Goal: Task Accomplishment & Management: Manage account settings

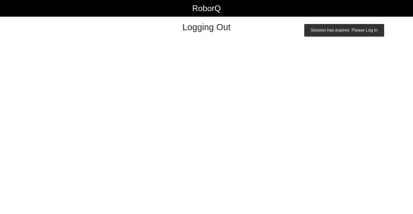
select select "Supervisor"
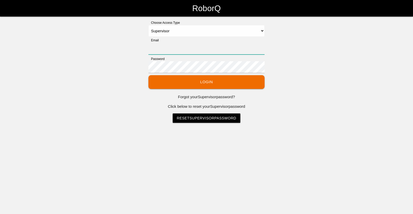
type input "[EMAIL_ADDRESS][DOMAIN_NAME]"
click at [222, 81] on button "Login" at bounding box center [207, 82] width 116 height 14
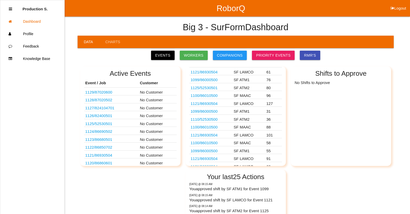
scroll to position [79, 0]
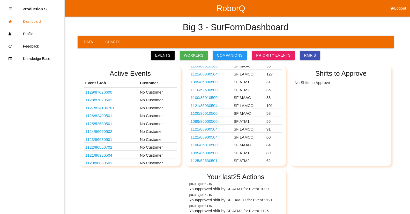
click at [217, 161] on link "1125 / 52530501" at bounding box center [203, 160] width 27 height 4
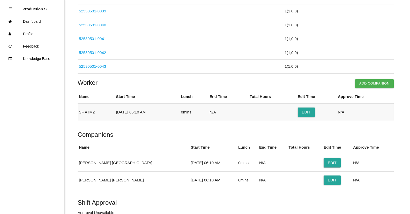
scroll to position [914, 0]
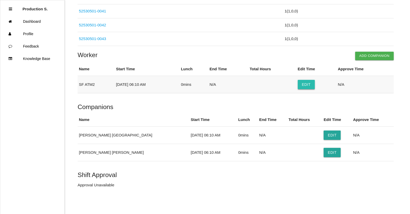
click at [305, 85] on button "Edit" at bounding box center [305, 84] width 17 height 9
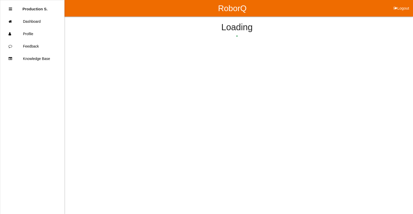
select select "6"
select select "10"
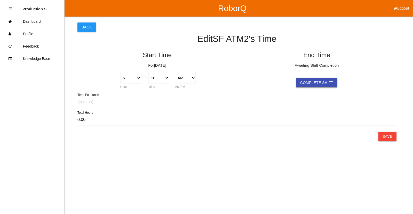
click at [311, 83] on button "Complete Shift" at bounding box center [316, 82] width 41 height 9
select select "6"
select select "10"
click at [393, 139] on button "Save" at bounding box center [388, 136] width 18 height 9
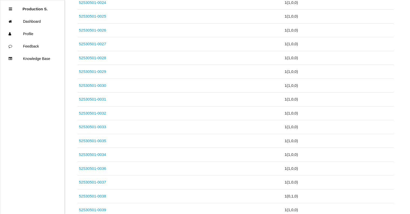
scroll to position [914, 0]
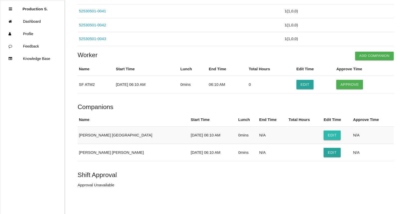
click at [323, 134] on button "Edit" at bounding box center [331, 134] width 17 height 9
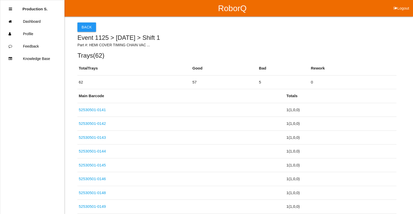
select select "6"
select select "10"
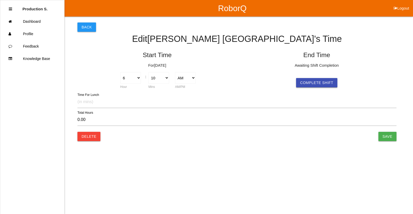
click at [318, 82] on button "Complete Shift" at bounding box center [316, 82] width 41 height 9
select select "6"
select select "10"
click at [389, 137] on input "Save" at bounding box center [388, 136] width 18 height 9
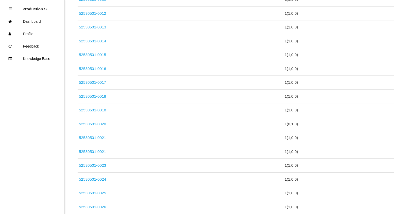
scroll to position [914, 0]
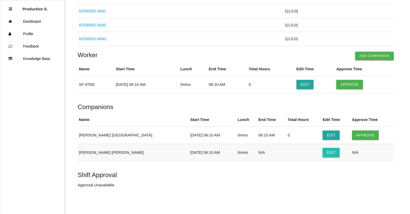
click at [322, 154] on button "Edit" at bounding box center [330, 152] width 17 height 9
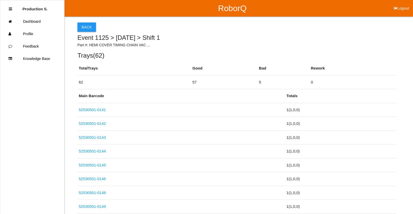
select select "6"
select select "10"
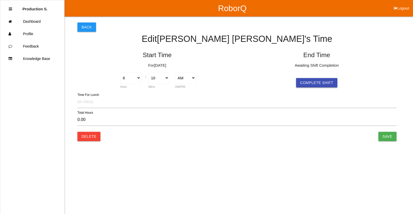
click at [313, 84] on button "Complete Shift" at bounding box center [316, 82] width 41 height 9
select select "6"
select select "10"
drag, startPoint x: 390, startPoint y: 146, endPoint x: 388, endPoint y: 141, distance: 5.6
click at [388, 142] on html "RoborQ Logout Production S. Dashboard Profile Feedback Knowledge Base Back Edit…" at bounding box center [206, 81] width 413 height 163
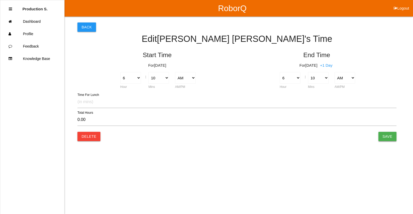
click at [388, 139] on input "Save" at bounding box center [388, 136] width 18 height 9
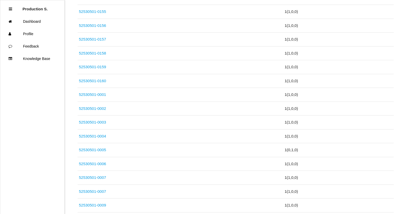
scroll to position [914, 0]
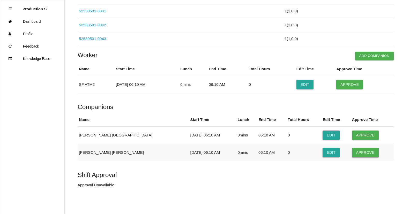
drag, startPoint x: 362, startPoint y: 155, endPoint x: 361, endPoint y: 149, distance: 5.8
click at [362, 153] on button "Approve" at bounding box center [365, 152] width 27 height 9
click at [363, 130] on td "Approve" at bounding box center [371, 135] width 43 height 17
click at [361, 140] on td "Approve" at bounding box center [371, 135] width 43 height 17
click at [347, 82] on button "Approve" at bounding box center [349, 84] width 27 height 9
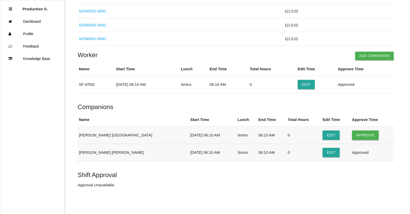
click at [356, 133] on button "Approve" at bounding box center [365, 134] width 27 height 9
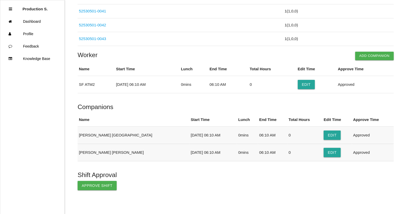
drag, startPoint x: 356, startPoint y: 134, endPoint x: 351, endPoint y: 135, distance: 4.6
click at [356, 134] on td "Approved" at bounding box center [372, 135] width 42 height 17
click at [91, 184] on button "Approve Shift" at bounding box center [97, 185] width 39 height 9
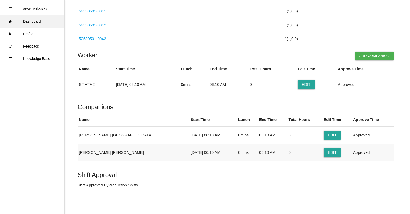
click at [24, 19] on link "Dashboard" at bounding box center [32, 21] width 64 height 12
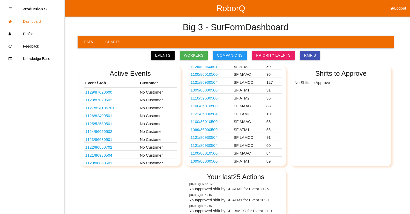
scroll to position [71, 0]
click at [213, 161] on link "1099 / 86000500" at bounding box center [203, 160] width 27 height 4
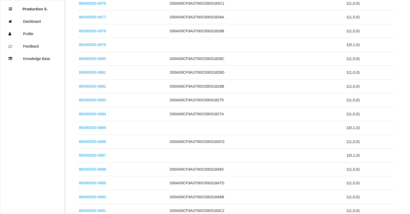
scroll to position [1270, 0]
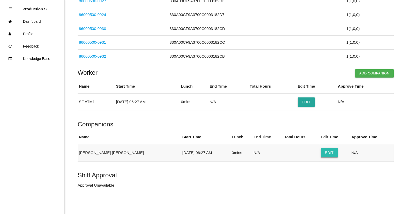
click at [320, 153] on button "Edit" at bounding box center [328, 152] width 17 height 9
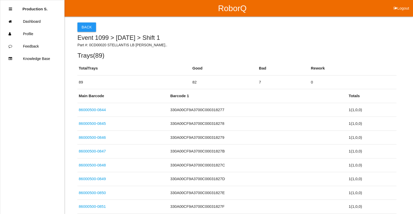
select select "6"
select select "27"
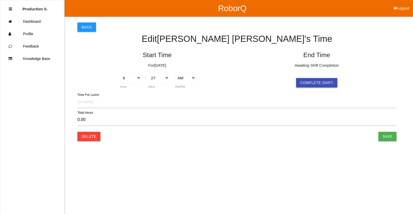
click at [310, 78] on button "Complete Shift" at bounding box center [316, 82] width 41 height 9
select select "6"
select select "27"
drag, startPoint x: 312, startPoint y: 81, endPoint x: 313, endPoint y: 84, distance: 3.5
click at [313, 83] on select "00 01 02 03 04 05 06 07 08 09 10 11 12 13 14 15 16 17 18 19 20 21 22 23 24 25 2…" at bounding box center [318, 78] width 21 height 12
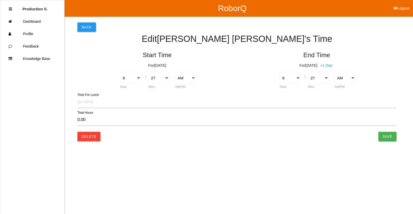
click at [382, 136] on input "Save" at bounding box center [388, 136] width 18 height 9
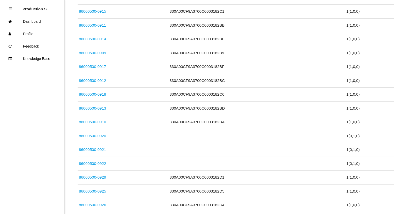
scroll to position [1270, 0]
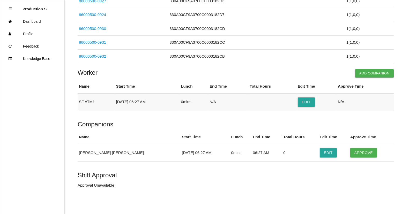
click at [310, 108] on td "Edit" at bounding box center [316, 101] width 40 height 17
click at [314, 103] on button "Edit" at bounding box center [305, 101] width 17 height 9
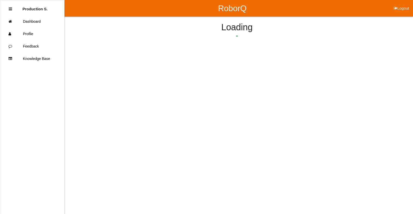
select select "6"
select select "27"
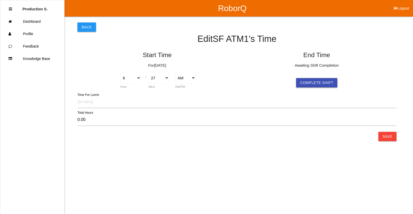
click at [328, 86] on button "Complete Shift" at bounding box center [316, 82] width 41 height 9
select select "6"
select select "27"
click at [392, 135] on button "Save" at bounding box center [388, 136] width 18 height 9
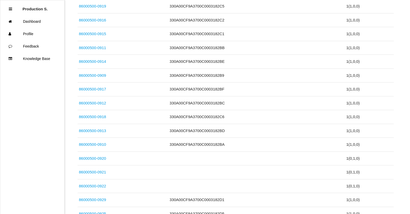
scroll to position [1270, 0]
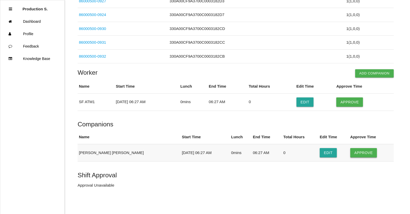
click at [364, 155] on button "Approve" at bounding box center [363, 152] width 27 height 9
click at [349, 109] on td "Approve" at bounding box center [364, 101] width 58 height 17
click at [342, 106] on button "Approve" at bounding box center [349, 101] width 27 height 9
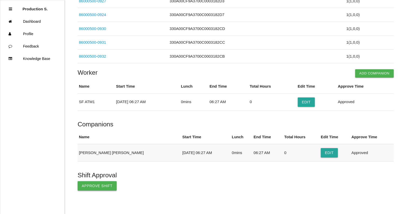
click at [107, 187] on button "Approve Shift" at bounding box center [97, 185] width 39 height 9
click at [320, 154] on button "Edit" at bounding box center [328, 152] width 17 height 9
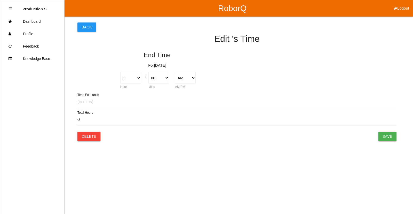
select select "6"
select select "27"
type input "0.00"
select select "6"
select select "27"
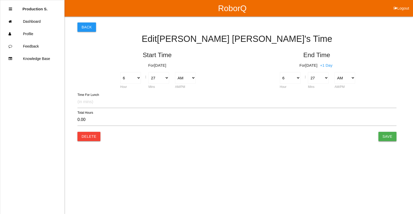
click at [393, 135] on input "Save" at bounding box center [388, 136] width 18 height 9
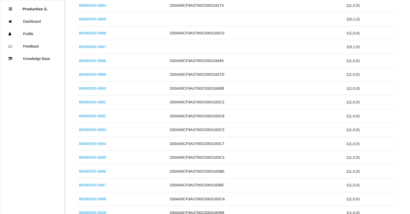
scroll to position [1270, 0]
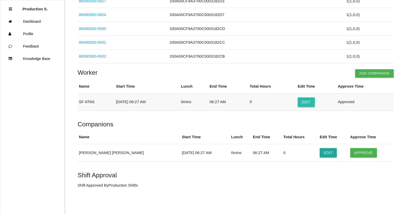
click at [314, 98] on button "Edit" at bounding box center [305, 101] width 17 height 9
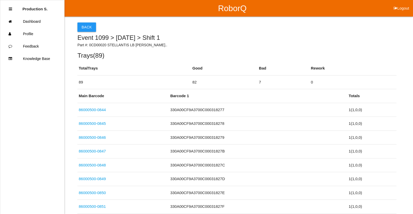
select select "6"
select select "27"
select select "6"
select select "27"
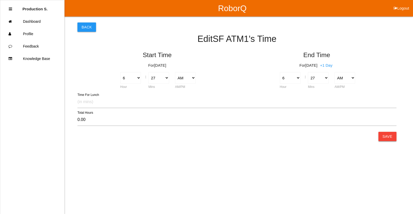
click at [392, 135] on button "Save" at bounding box center [388, 136] width 18 height 9
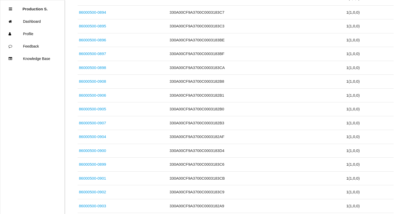
scroll to position [1270, 0]
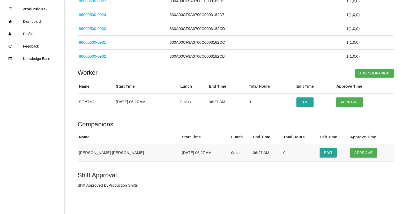
click at [361, 153] on button "Approve" at bounding box center [363, 152] width 27 height 9
drag, startPoint x: 359, startPoint y: 123, endPoint x: 360, endPoint y: 118, distance: 5.2
click at [359, 123] on h5 "Companions" at bounding box center [236, 124] width 316 height 7
click at [358, 106] on button "Approve" at bounding box center [349, 101] width 27 height 9
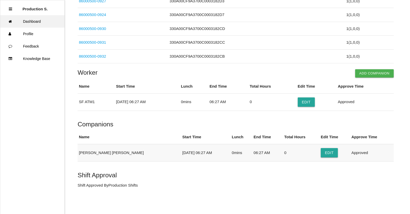
click at [38, 22] on link "Dashboard" at bounding box center [32, 21] width 64 height 12
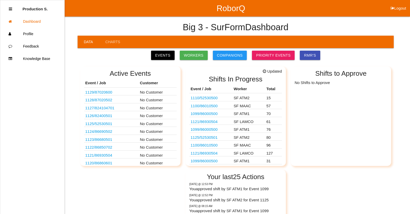
scroll to position [63, 0]
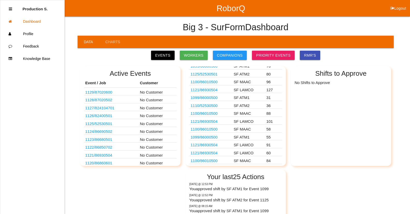
click at [210, 160] on link "1100 / 86010500" at bounding box center [203, 160] width 27 height 4
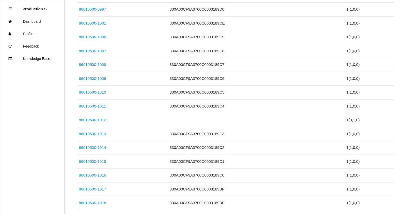
scroll to position [1201, 0]
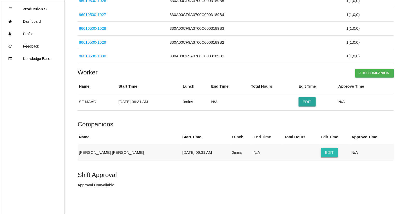
click at [322, 153] on button "Edit" at bounding box center [328, 152] width 17 height 9
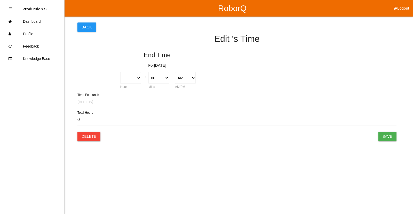
type input "0.00"
select select "6"
select select "31"
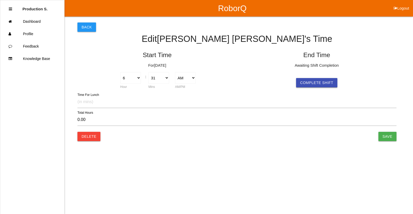
click at [320, 78] on button "Complete Shift" at bounding box center [316, 82] width 41 height 9
select select "6"
select select "31"
click at [383, 135] on input "Save" at bounding box center [388, 136] width 18 height 9
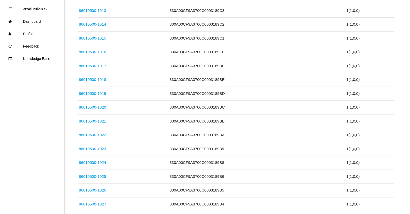
scroll to position [1201, 0]
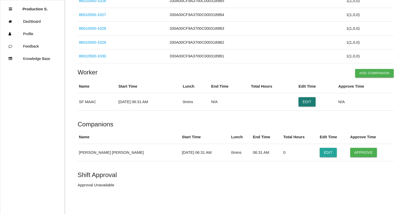
click at [310, 99] on button "Edit" at bounding box center [306, 101] width 17 height 9
select select "6"
select select "31"
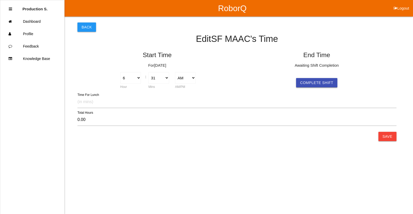
click at [330, 81] on button "Complete Shift" at bounding box center [316, 82] width 41 height 9
select select "6"
select select "31"
click at [385, 139] on button "Save" at bounding box center [388, 136] width 18 height 9
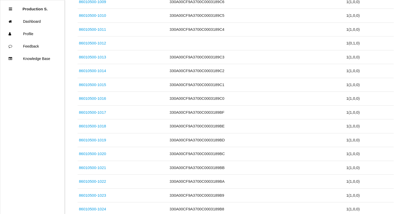
scroll to position [1201, 0]
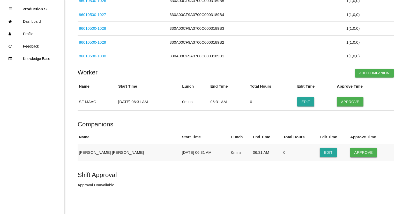
click at [359, 150] on button "Approve" at bounding box center [363, 152] width 27 height 9
click at [351, 104] on button "Approve" at bounding box center [349, 101] width 27 height 9
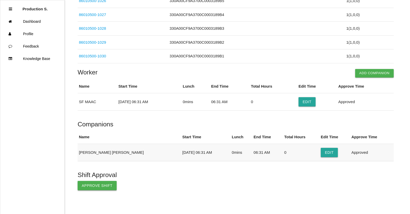
click at [104, 188] on button "Approve Shift" at bounding box center [97, 185] width 39 height 9
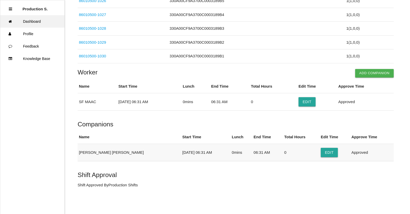
click at [49, 20] on link "Dashboard" at bounding box center [32, 21] width 64 height 12
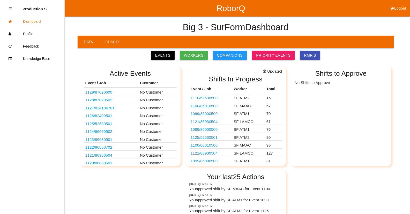
scroll to position [56, 0]
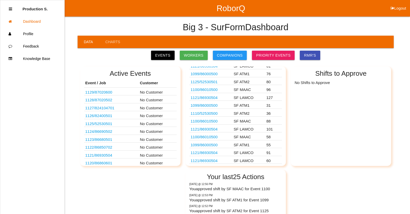
click at [212, 161] on link "1121 / 86930504" at bounding box center [203, 160] width 27 height 4
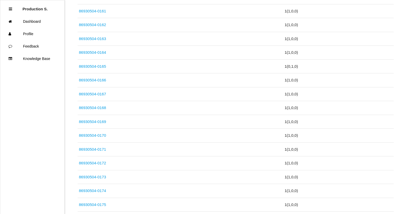
scroll to position [819, 0]
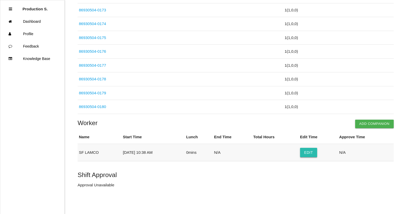
click at [311, 153] on button "Edit" at bounding box center [308, 152] width 17 height 9
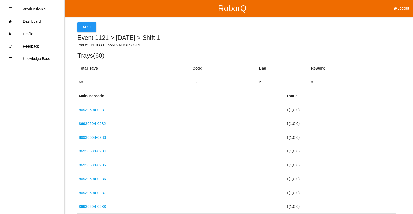
select select "10"
select select "38"
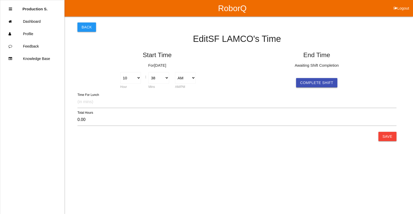
click at [321, 83] on button "Complete Shift" at bounding box center [316, 82] width 41 height 9
select select "10"
select select "38"
click at [389, 132] on div "Back Edit SF [PERSON_NAME] 's Time Start Time For [DATE] 1 2 3 4 5 6 7 8 9 10 1…" at bounding box center [237, 77] width 319 height 121
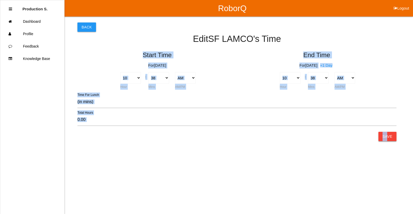
click at [390, 132] on button "Save" at bounding box center [388, 136] width 18 height 9
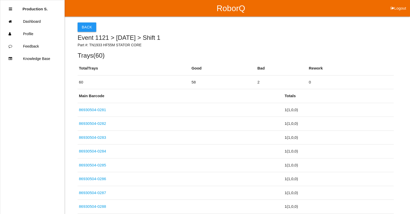
scroll to position [819, 0]
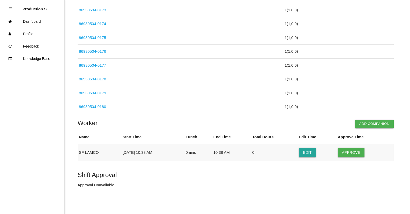
drag, startPoint x: 363, startPoint y: 153, endPoint x: 269, endPoint y: 146, distance: 94.8
click at [346, 147] on td "Approve" at bounding box center [364, 152] width 57 height 17
drag, startPoint x: 358, startPoint y: 156, endPoint x: 353, endPoint y: 157, distance: 4.8
click at [357, 157] on td "Approve" at bounding box center [364, 152] width 57 height 17
click at [362, 154] on button "Approve" at bounding box center [350, 152] width 27 height 9
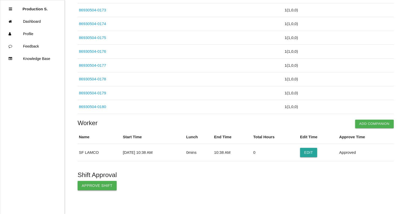
click at [97, 185] on button "Approve Shift" at bounding box center [97, 185] width 39 height 9
click at [99, 184] on button "Approve Shift" at bounding box center [97, 185] width 39 height 9
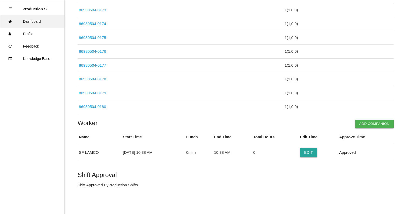
click at [35, 16] on link "Dashboard" at bounding box center [32, 21] width 64 height 12
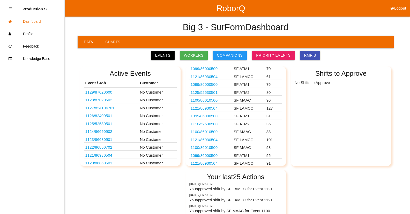
scroll to position [48, 0]
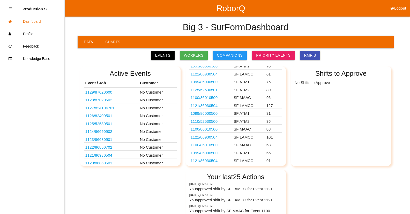
click at [209, 161] on link "1121 / 86930504" at bounding box center [203, 160] width 27 height 4
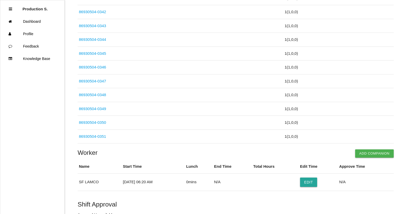
scroll to position [1247, 0]
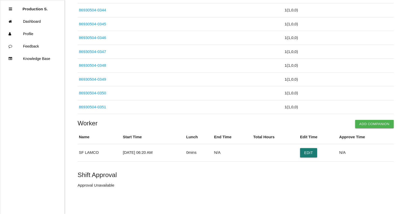
click at [306, 153] on button "Edit" at bounding box center [308, 152] width 17 height 9
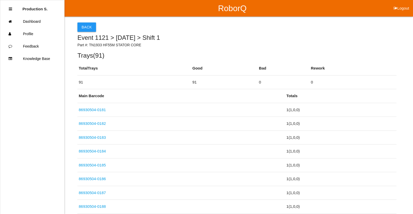
select select "6"
select select "20"
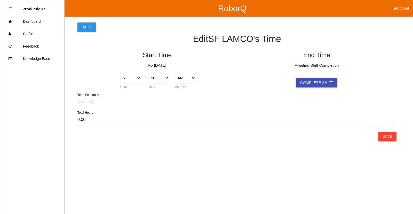
click at [333, 82] on button "Complete Shift" at bounding box center [316, 82] width 41 height 9
select select "6"
select select "20"
click at [387, 138] on button "Save" at bounding box center [388, 136] width 18 height 9
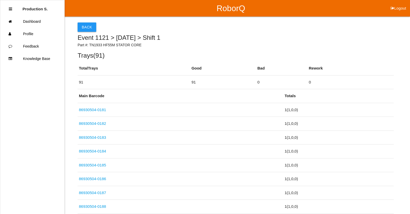
scroll to position [1247, 0]
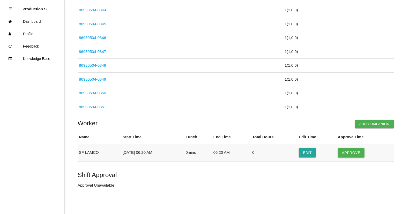
click at [352, 153] on button "Approve" at bounding box center [350, 152] width 27 height 9
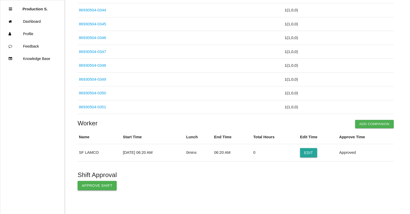
click at [95, 189] on button "Approve Shift" at bounding box center [97, 185] width 39 height 9
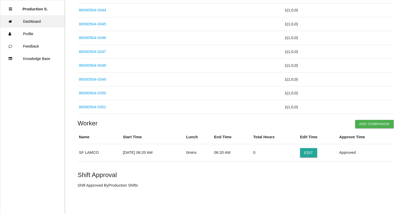
click at [27, 20] on link "Dashboard" at bounding box center [32, 21] width 64 height 12
